Goal: Information Seeking & Learning: Find specific fact

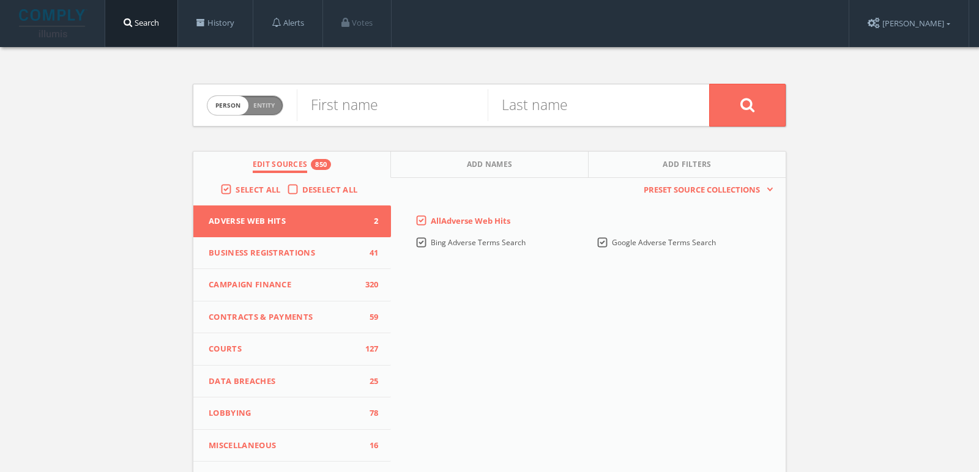
click at [265, 105] on span "Entity" at bounding box center [263, 105] width 21 height 9
checkbox input "true"
drag, startPoint x: 293, startPoint y: 105, endPoint x: 366, endPoint y: 104, distance: 72.8
click at [366, 104] on input "text" at bounding box center [503, 105] width 413 height 32
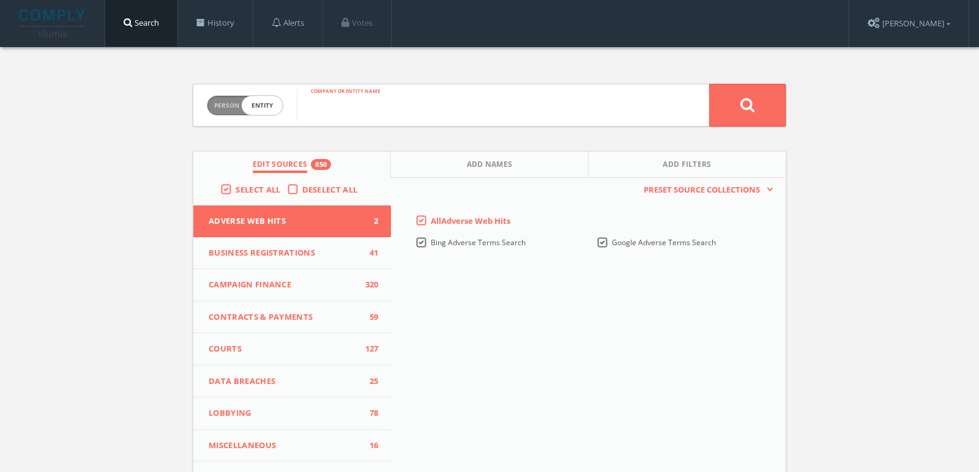
paste input "[PERSON_NAME] Coaching"
type input "[PERSON_NAME] Coaching"
click at [709, 84] on button at bounding box center [747, 105] width 77 height 43
drag, startPoint x: 255, startPoint y: 97, endPoint x: 264, endPoint y: 97, distance: 9.2
click at [255, 97] on span "Person Entity" at bounding box center [244, 105] width 75 height 19
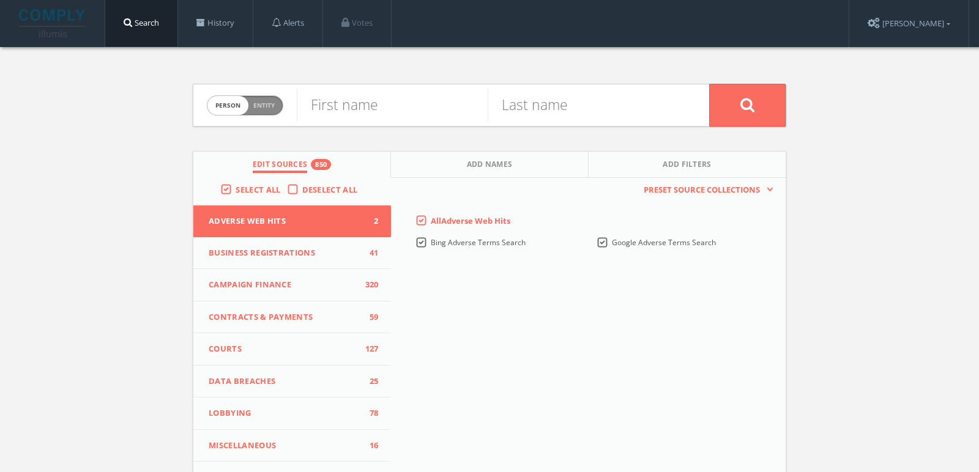
click at [376, 97] on input "text" at bounding box center [503, 105] width 413 height 32
click at [241, 100] on span "Person Entity" at bounding box center [244, 105] width 75 height 19
checkbox input "false"
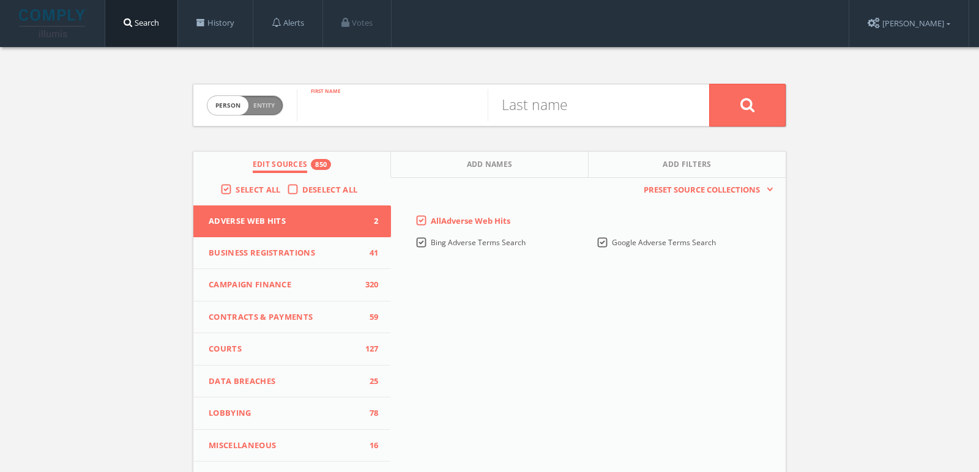
click at [367, 110] on input "text" at bounding box center [392, 105] width 191 height 32
paste input "[PERSON_NAME] Coaching"
click at [444, 114] on input "[PERSON_NAME] Coaching" at bounding box center [392, 105] width 191 height 32
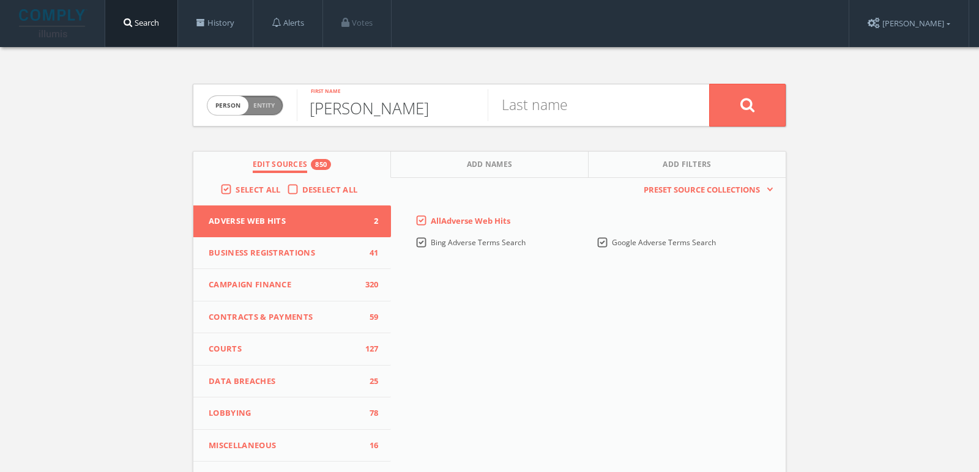
scroll to position [0, 0]
click at [394, 114] on input "[PERSON_NAME]" at bounding box center [392, 105] width 191 height 32
type input "Jenn"
click at [565, 112] on input "text" at bounding box center [583, 105] width 191 height 32
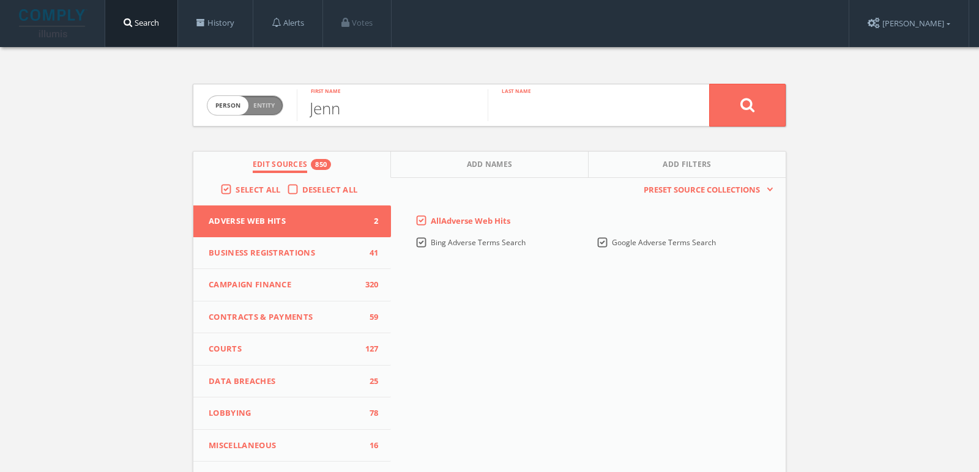
paste input "[PERSON_NAME]"
type input "[PERSON_NAME]"
click at [709, 84] on button at bounding box center [747, 105] width 77 height 43
